Goal: Information Seeking & Learning: Learn about a topic

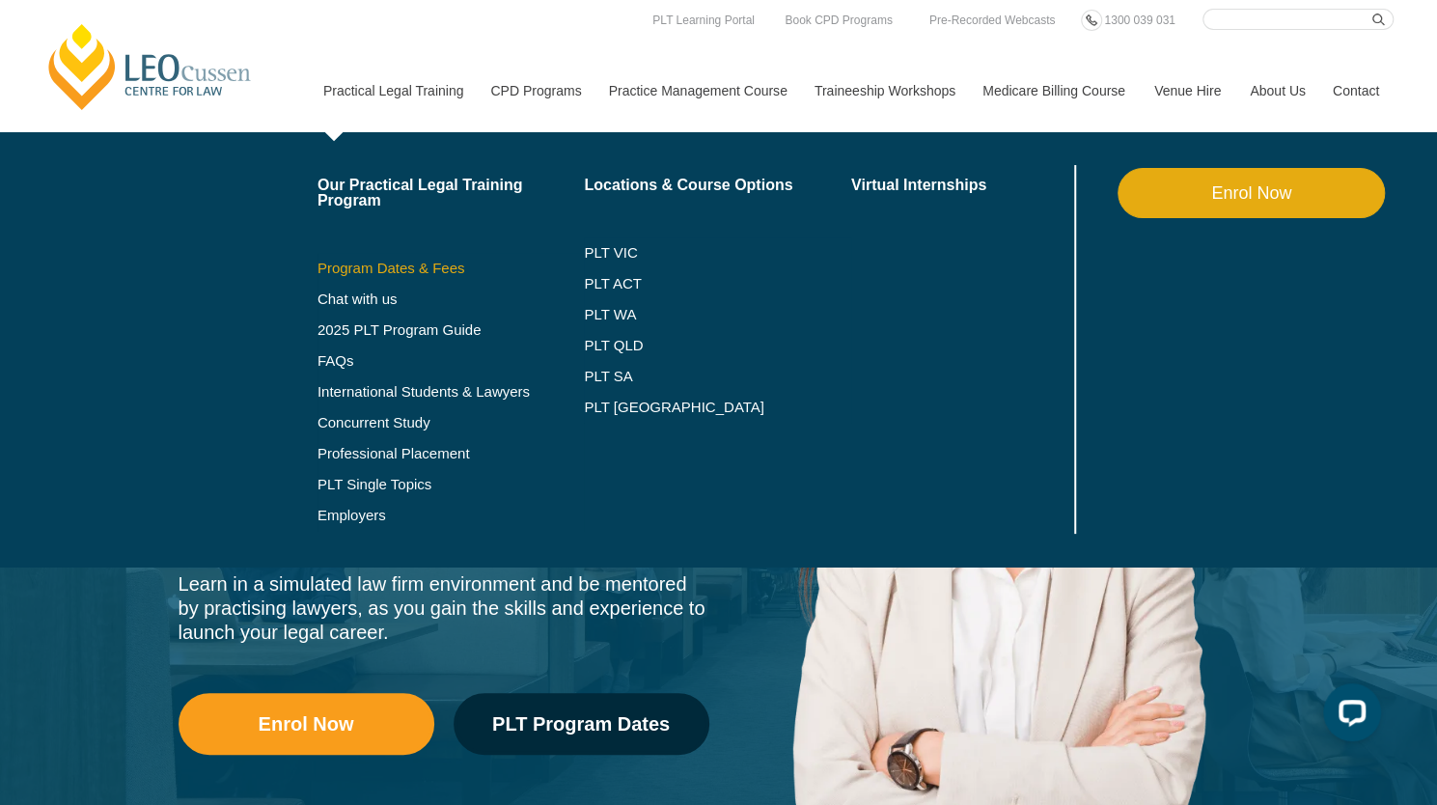
click at [420, 264] on link "Program Dates & Fees" at bounding box center [450, 268] width 267 height 15
